Goal: Task Accomplishment & Management: Manage account settings

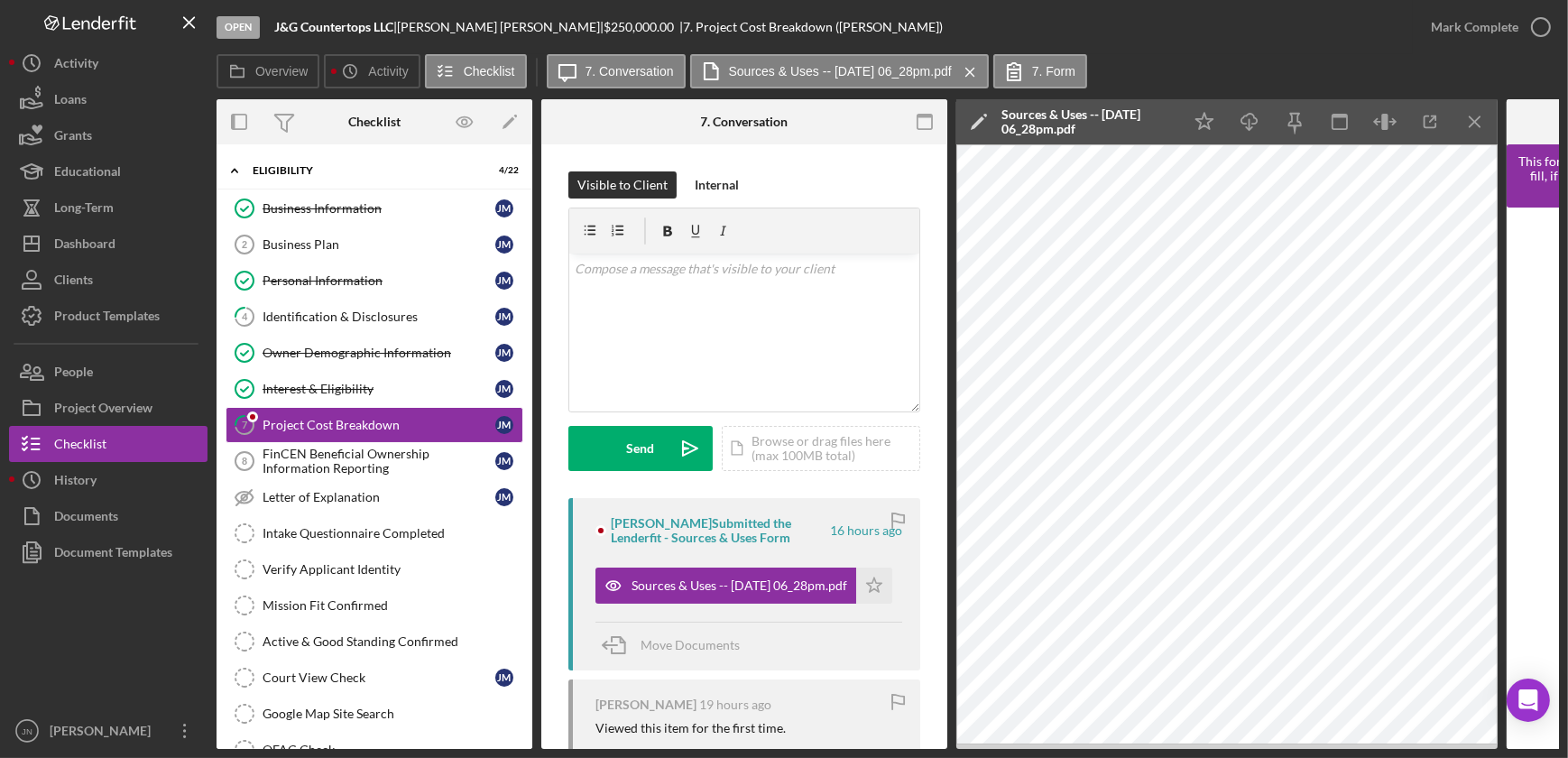
scroll to position [164, 0]
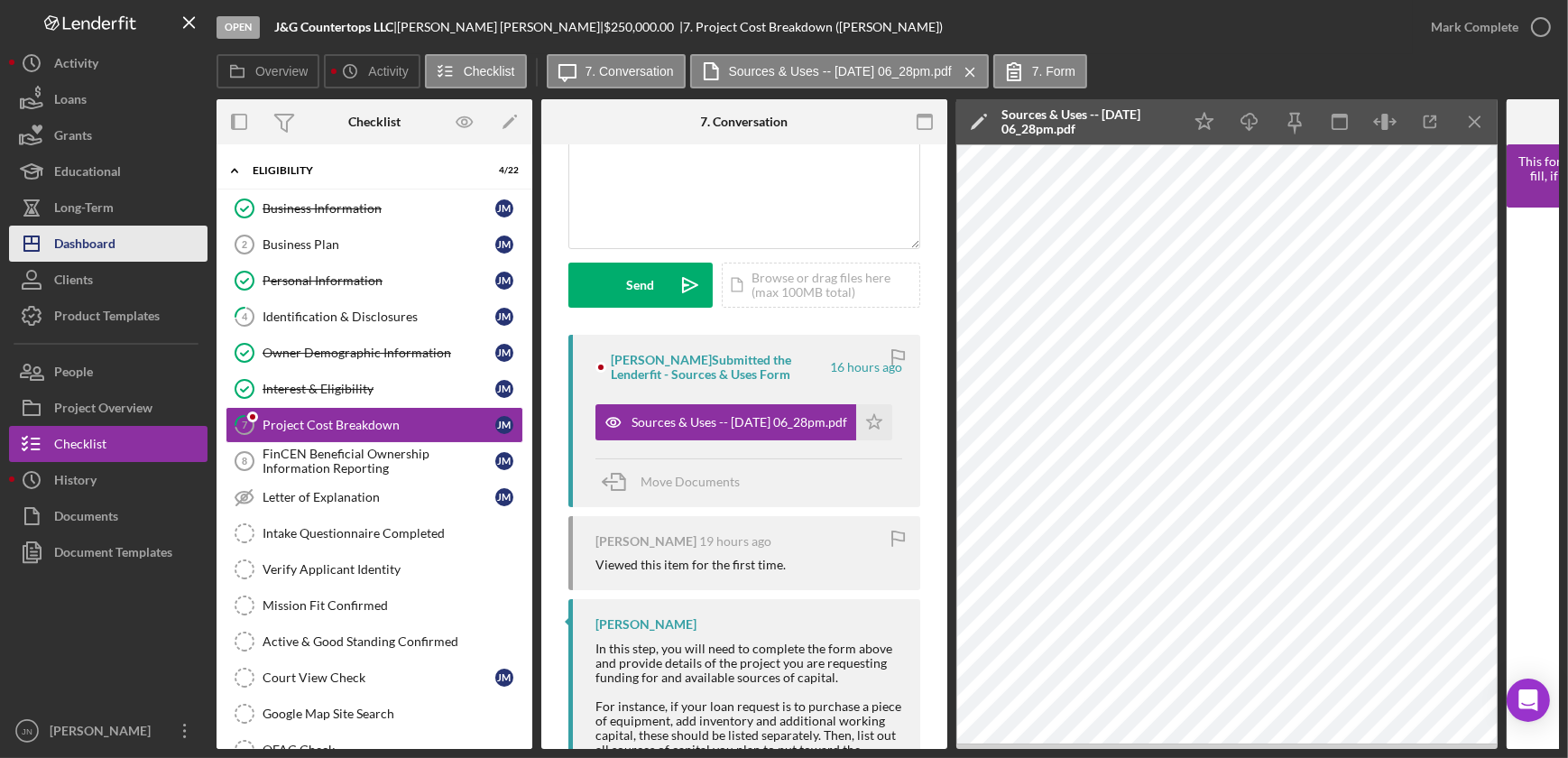
drag, startPoint x: 0, startPoint y: 0, endPoint x: 134, endPoint y: 243, distance: 277.5
click at [134, 243] on button "Icon/Dashboard Dashboard" at bounding box center [108, 243] width 198 height 36
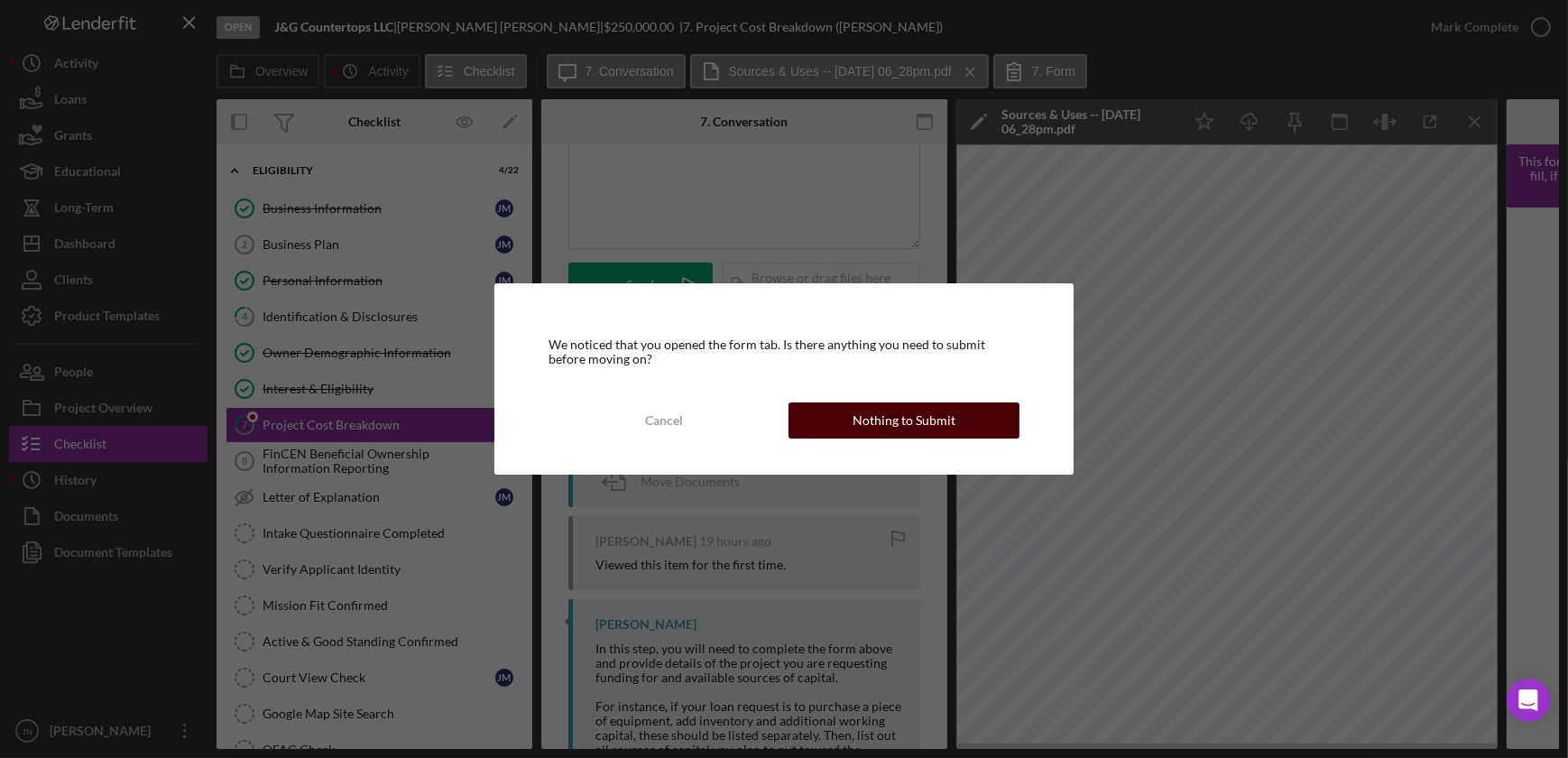
click at [849, 413] on button "Nothing to Submit" at bounding box center [904, 421] width 231 height 36
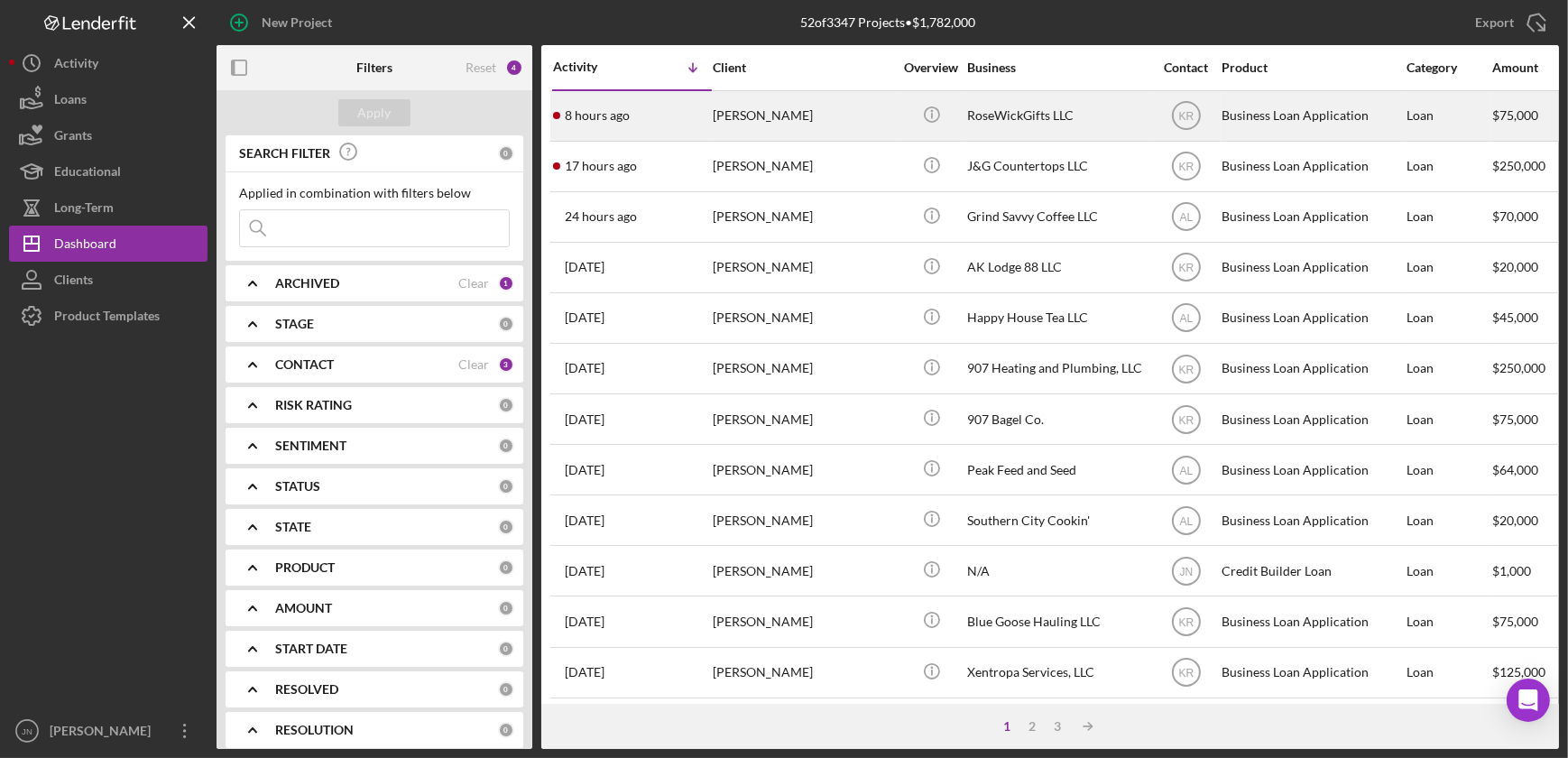
click at [595, 119] on time "8 hours ago" at bounding box center [596, 116] width 65 height 14
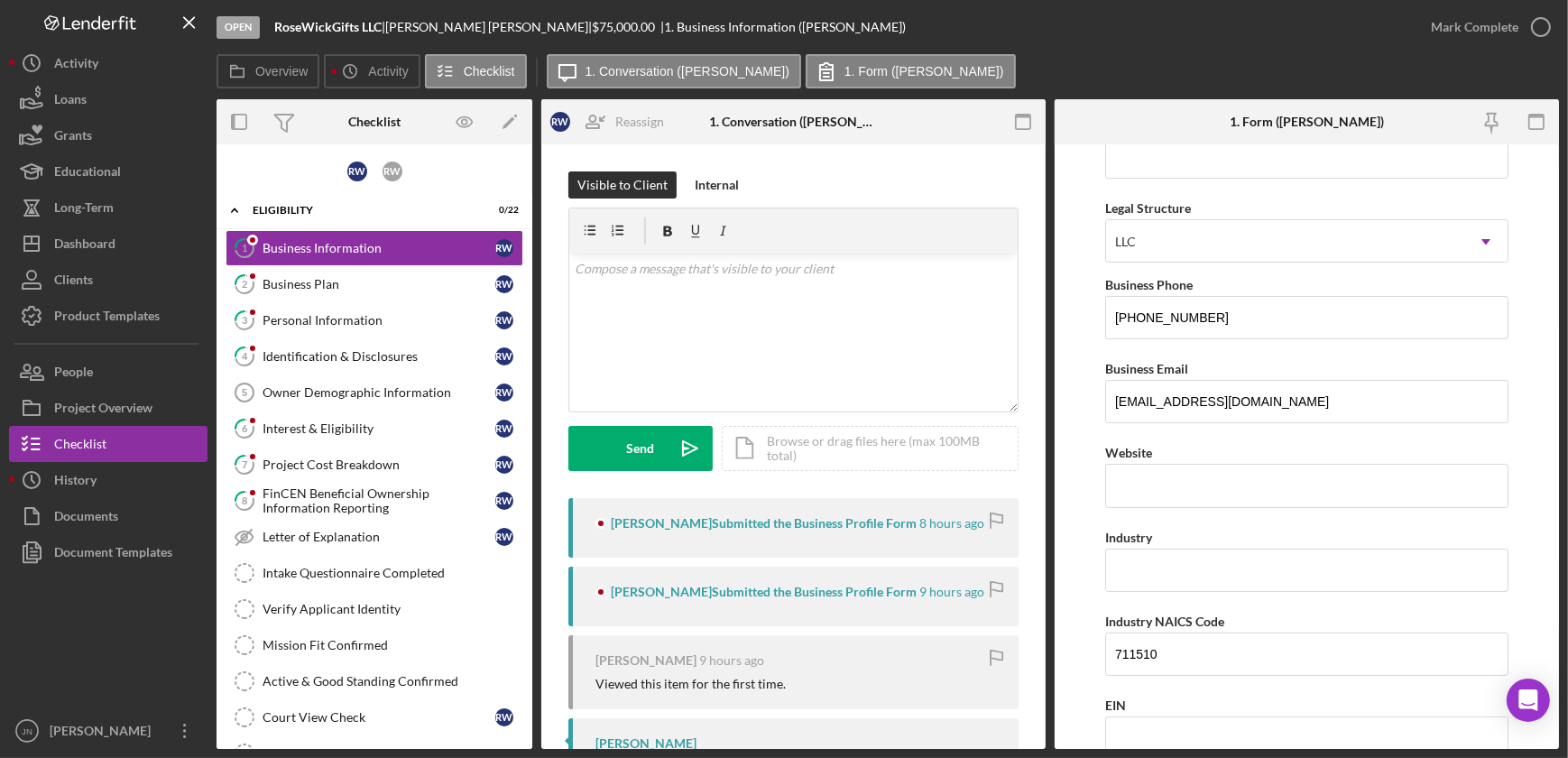
scroll to position [327, 0]
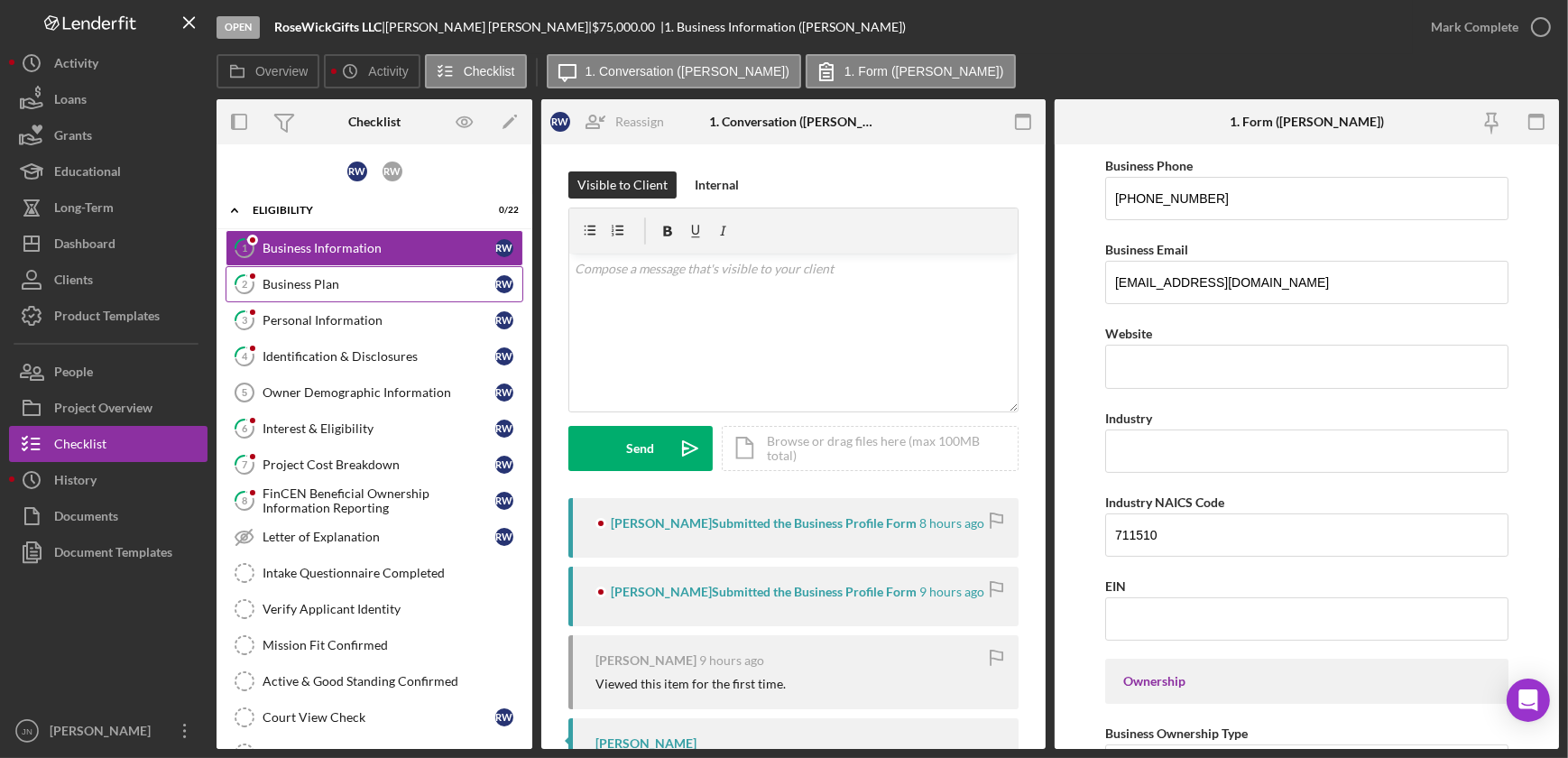
click at [348, 280] on div "Business Plan" at bounding box center [378, 284] width 232 height 14
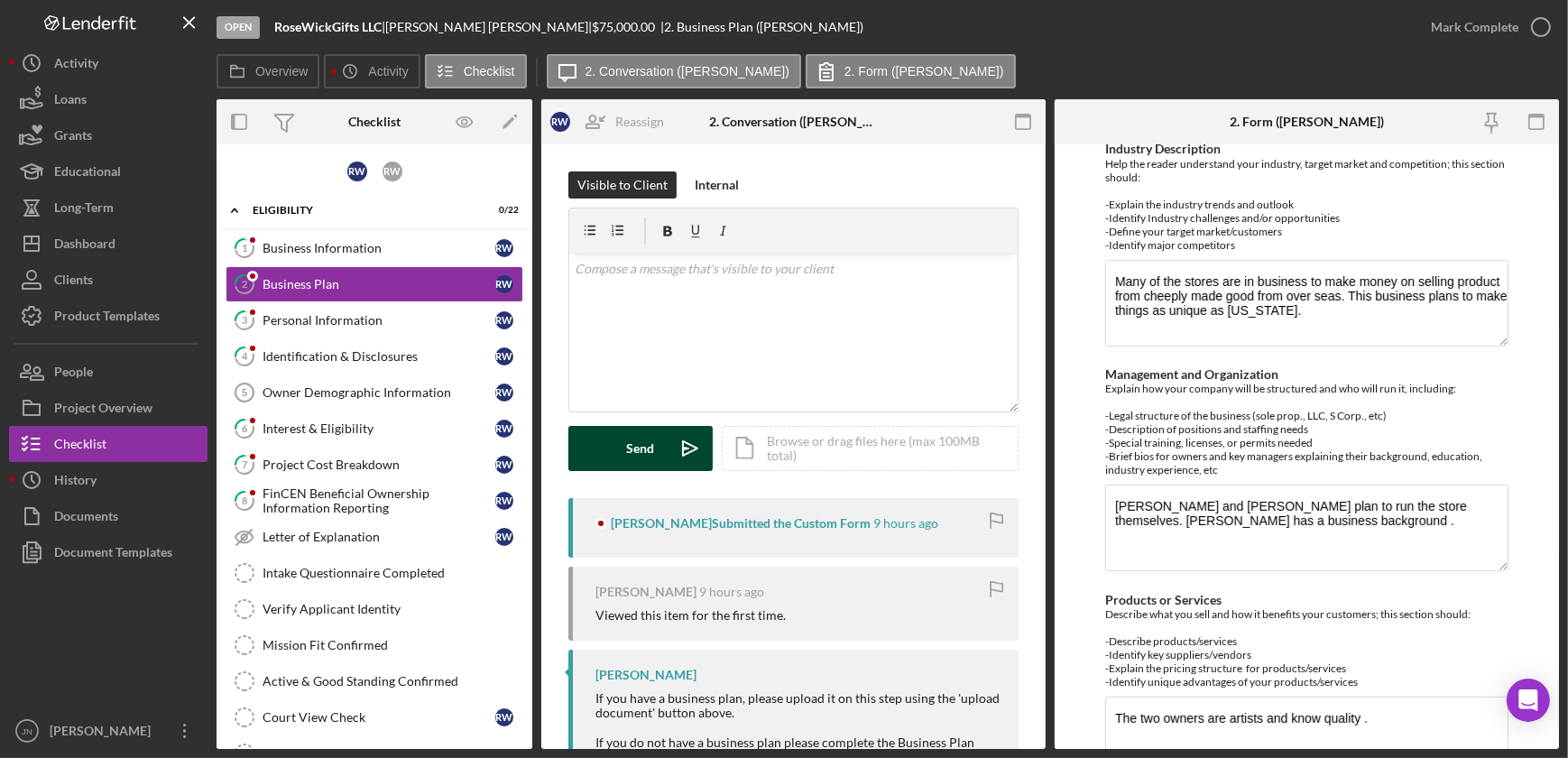
scroll to position [410, 0]
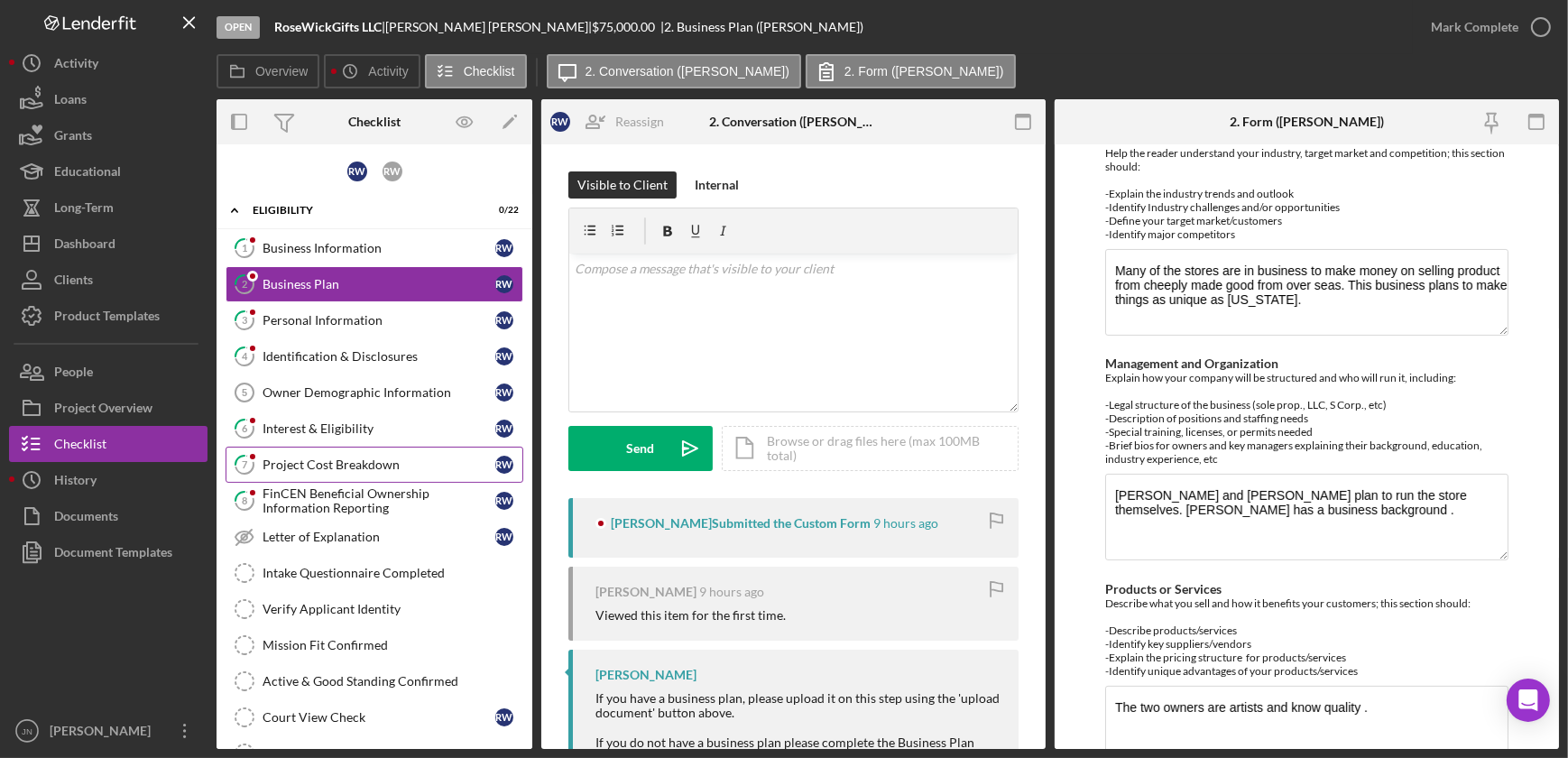
click at [356, 474] on link "7 Project Cost Breakdown R W" at bounding box center [374, 465] width 298 height 36
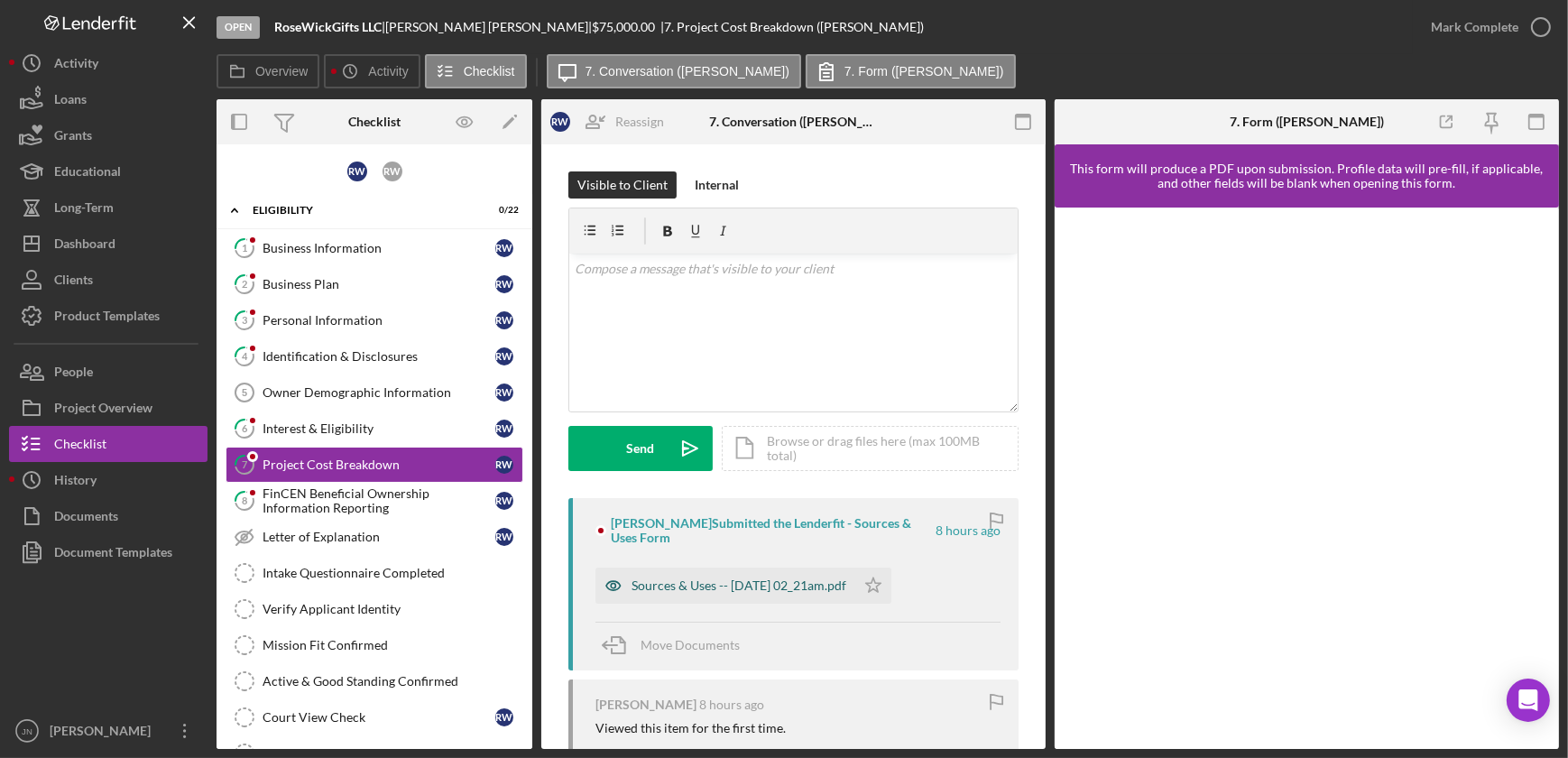
click at [680, 587] on div "Sources & Uses -- [DATE] 02_21am.pdf" at bounding box center [738, 585] width 214 height 14
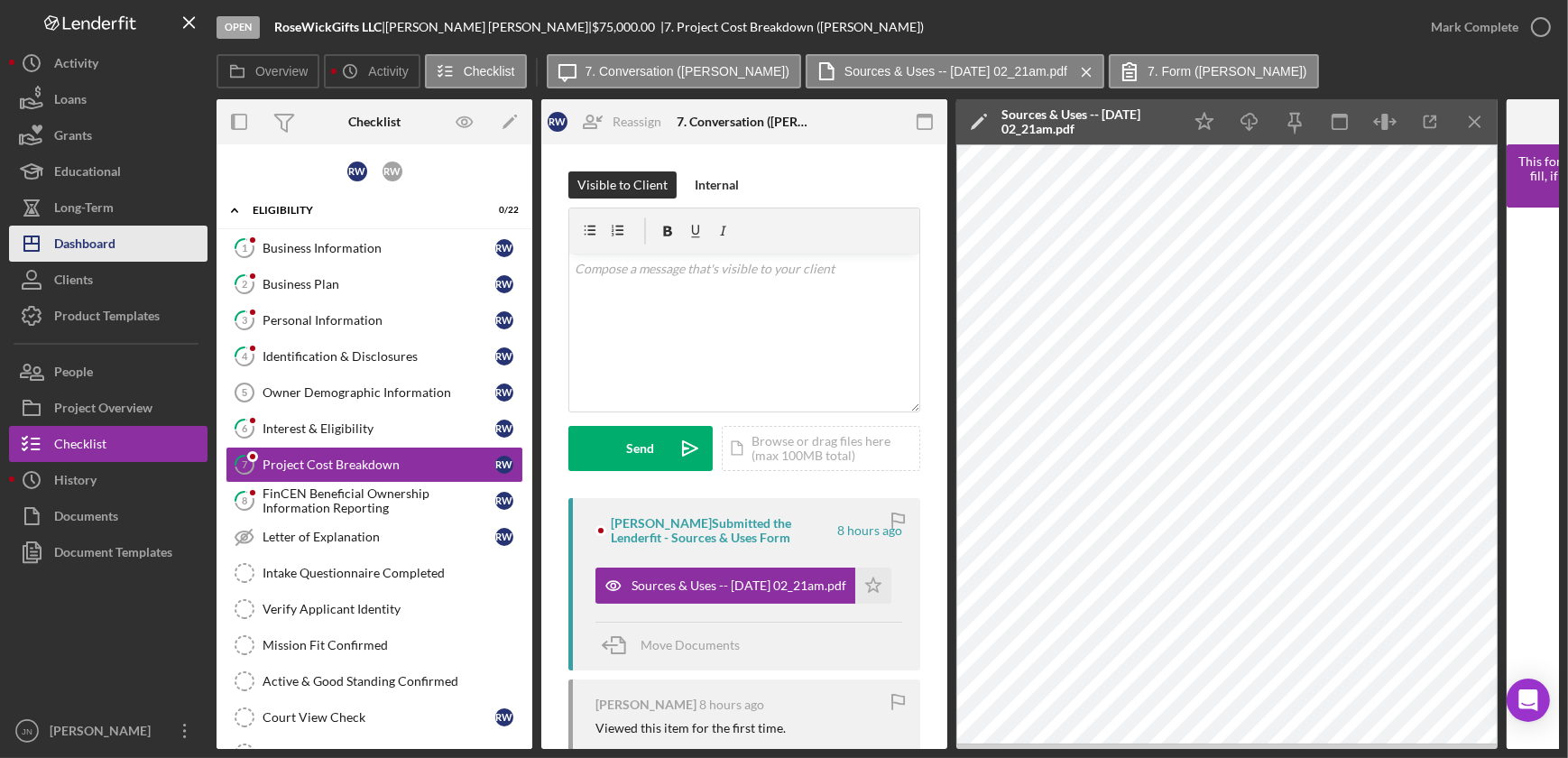
click at [83, 246] on div "Dashboard" at bounding box center [85, 245] width 62 height 41
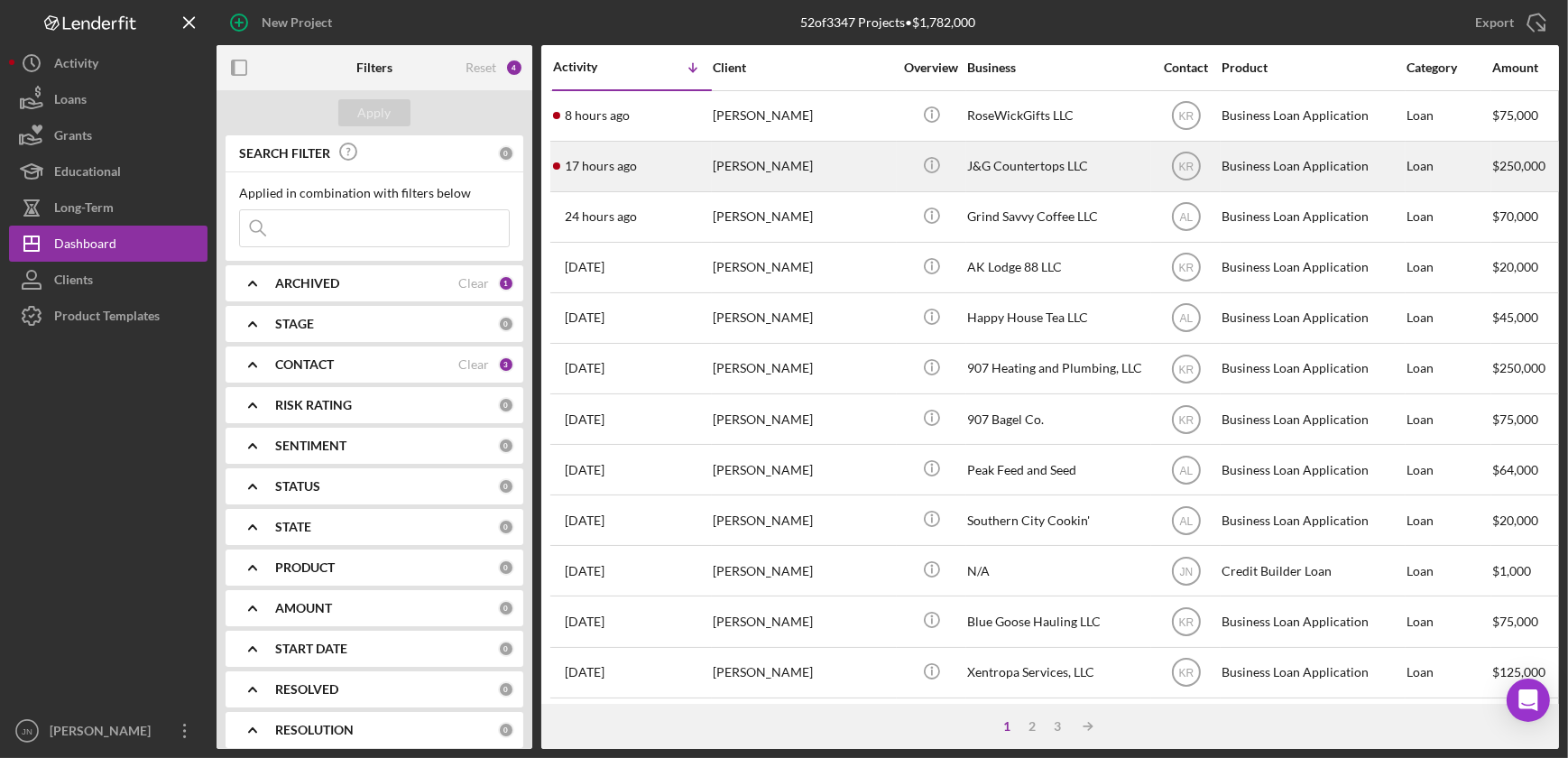
click at [819, 163] on div "[PERSON_NAME]" at bounding box center [802, 167] width 180 height 48
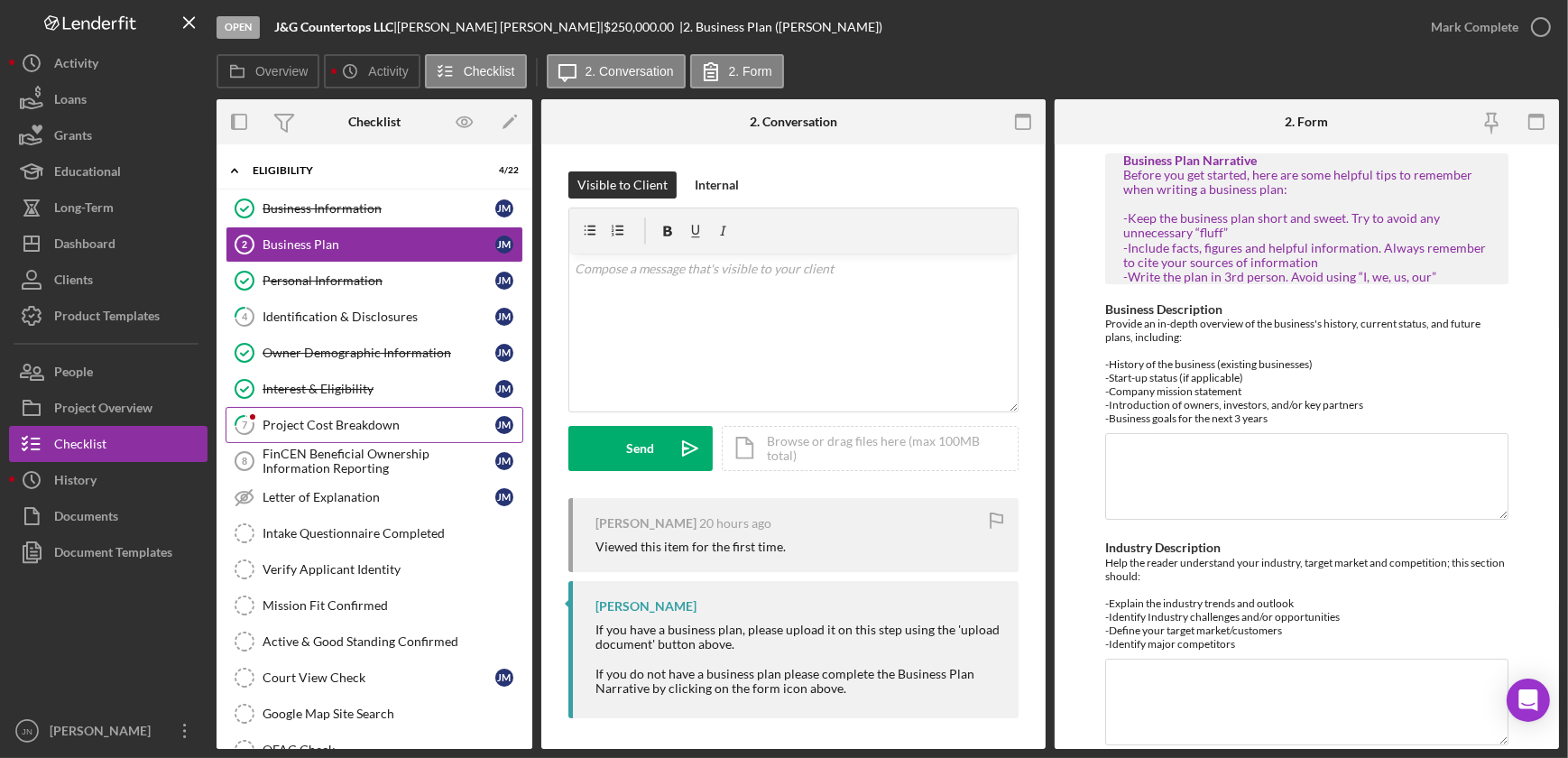
click at [320, 429] on div "Project Cost Breakdown" at bounding box center [378, 425] width 232 height 14
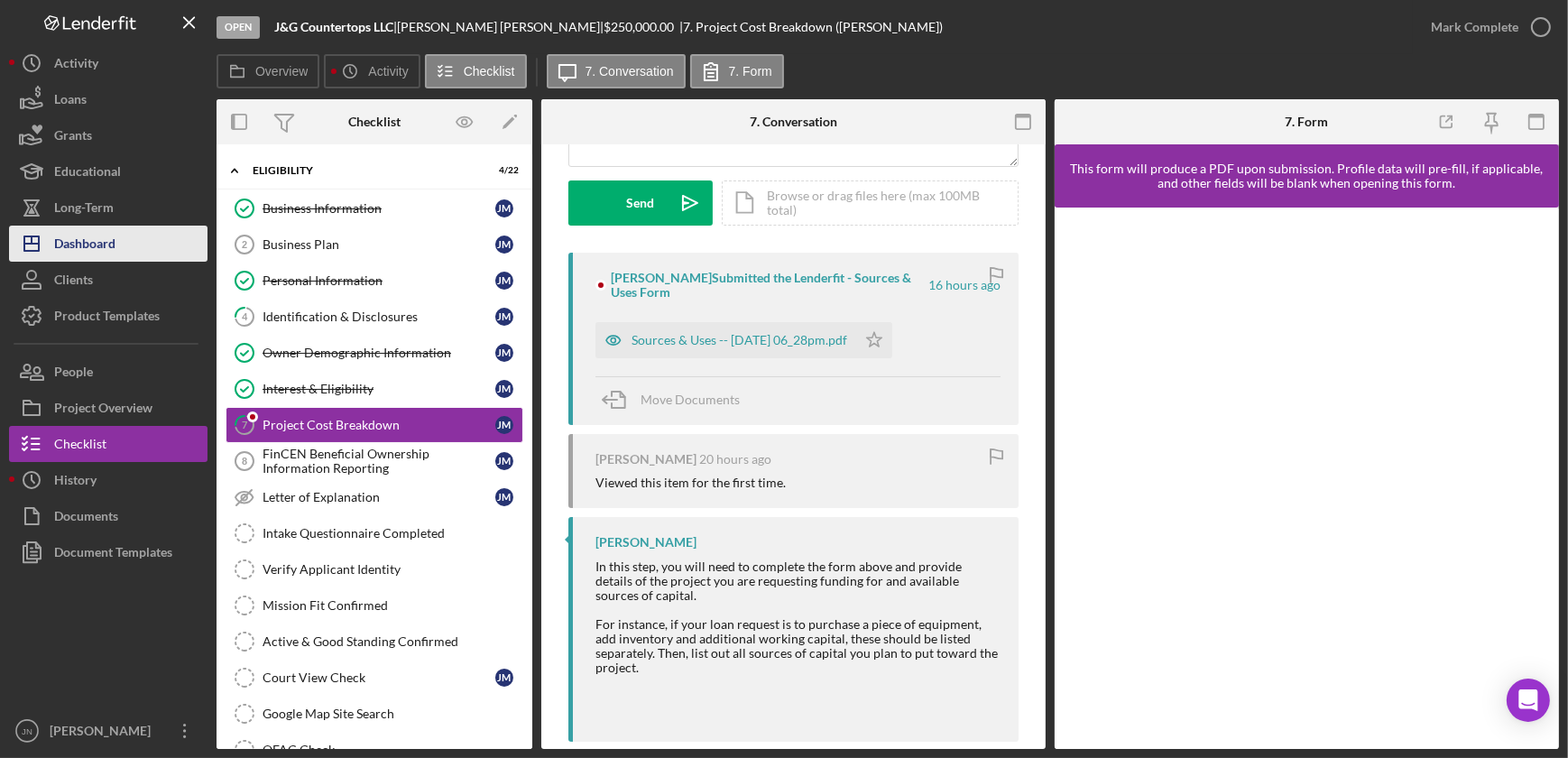
click at [88, 248] on div "Dashboard" at bounding box center [85, 245] width 62 height 41
